Goal: Navigation & Orientation: Understand site structure

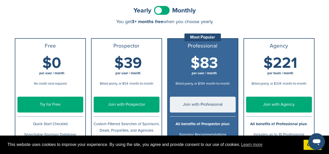
scroll to position [26, 0]
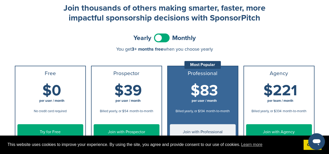
click at [165, 40] on span at bounding box center [162, 38] width 16 height 9
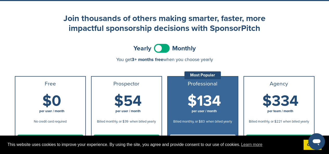
scroll to position [0, 0]
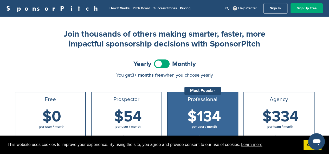
click at [133, 7] on link "Pitch Board" at bounding box center [142, 8] width 18 height 4
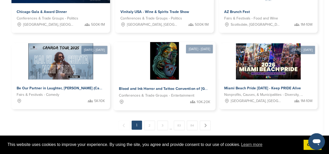
scroll to position [469, 0]
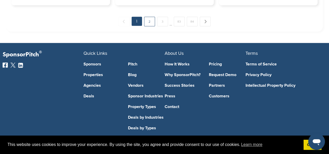
click at [151, 23] on link "2" at bounding box center [149, 22] width 11 height 10
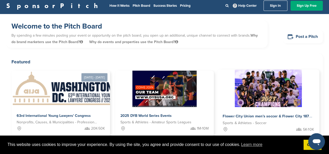
scroll to position [0, 0]
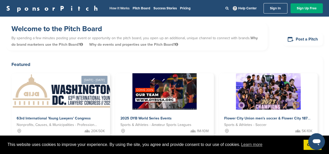
click at [110, 7] on link "How It Works" at bounding box center [120, 8] width 20 height 4
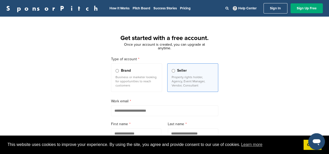
click at [126, 70] on span "Brand" at bounding box center [126, 71] width 10 height 6
click at [27, 8] on link "SponsorPitch" at bounding box center [53, 8] width 95 height 7
